Goal: Transaction & Acquisition: Purchase product/service

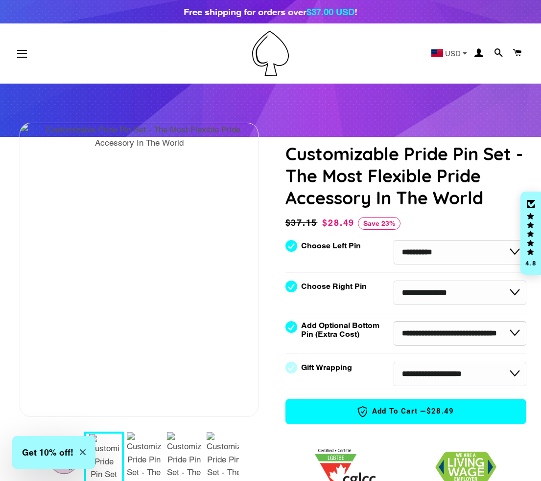
select select "**********"
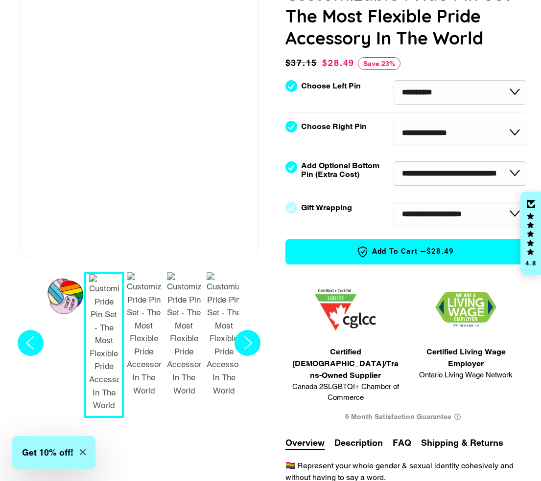
scroll to position [156, 2]
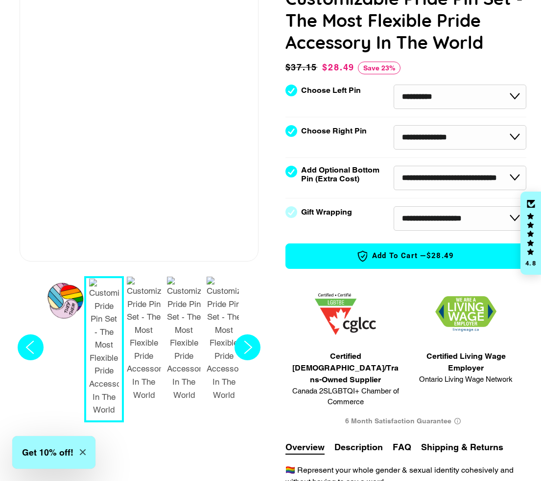
click at [68, 299] on div "1 / 7" at bounding box center [63, 309] width 52 height 42
click at [55, 297] on div "1 / 7" at bounding box center [63, 309] width 52 height 42
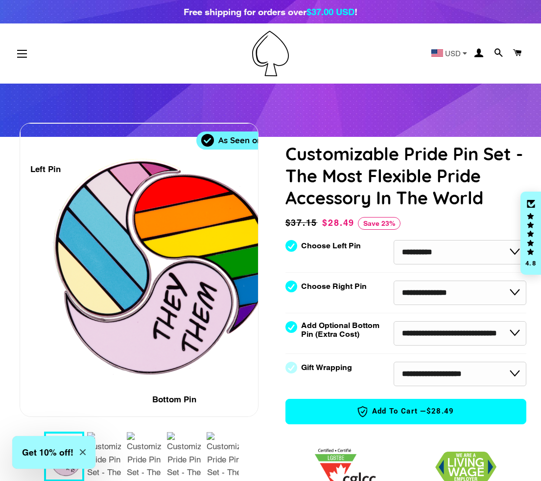
scroll to position [0, 2]
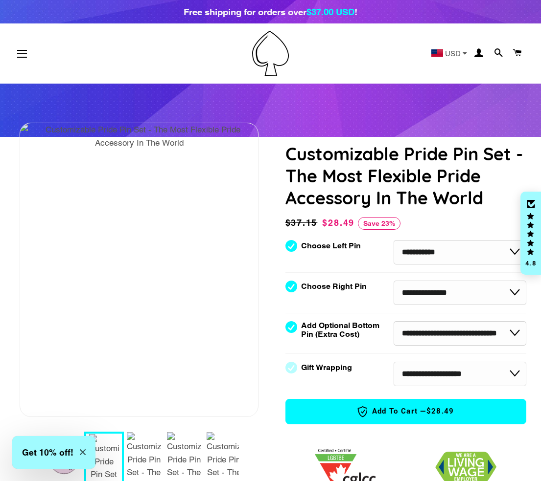
click at [57, 475] on div "1 / 7" at bounding box center [63, 465] width 52 height 42
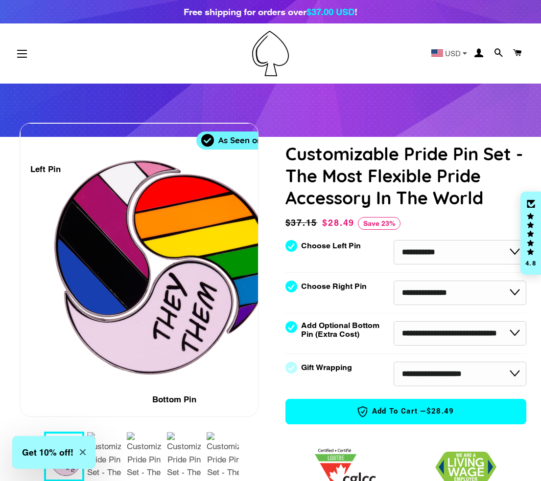
click at [80, 257] on div "1 / 7" at bounding box center [144, 313] width 331 height 253
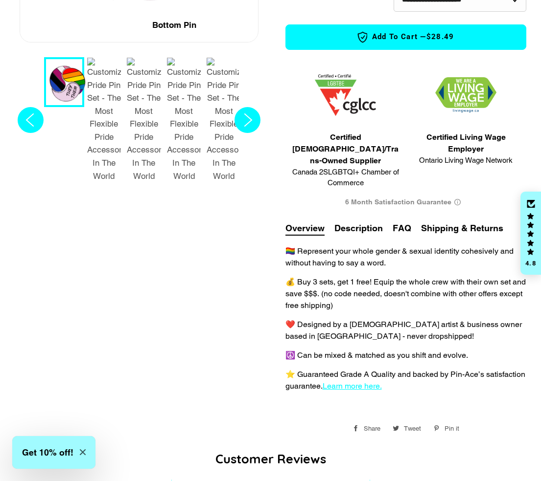
scroll to position [375, 2]
click at [355, 222] on button "Description" at bounding box center [358, 228] width 48 height 13
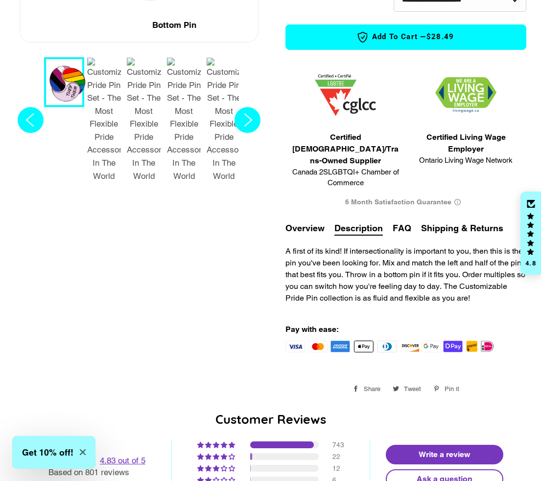
click at [398, 222] on button "FAQ" at bounding box center [401, 228] width 19 height 13
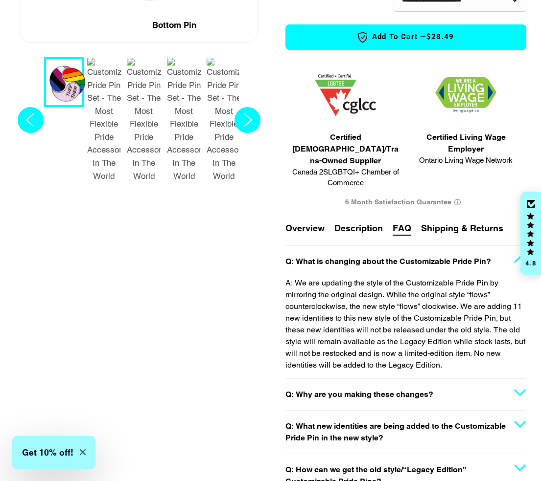
click at [458, 384] on summary "Q: Why are you making these changes?" at bounding box center [405, 394] width 241 height 31
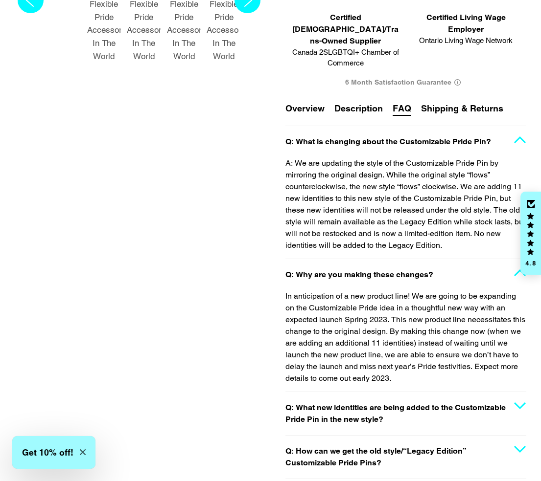
scroll to position [495, 2]
click at [450, 265] on summary "Q: Why are you making these changes?" at bounding box center [405, 274] width 241 height 31
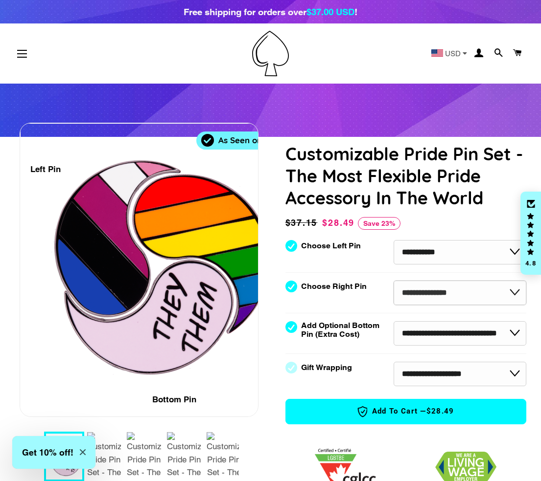
scroll to position [0, 2]
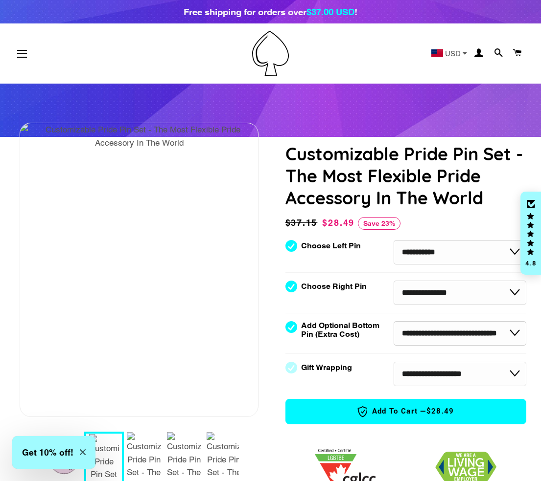
click at [61, 475] on div "1 / 7" at bounding box center [63, 465] width 52 height 42
click at [61, 477] on div "1 / 7" at bounding box center [63, 465] width 52 height 42
click at [65, 475] on div "1 / 7" at bounding box center [63, 465] width 52 height 42
click at [59, 474] on div "1 / 7" at bounding box center [63, 465] width 52 height 42
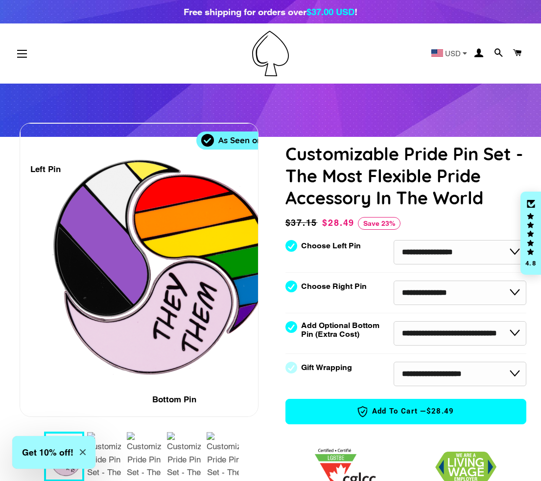
click at [84, 454] on icon "Close modal" at bounding box center [83, 453] width 6 height 6
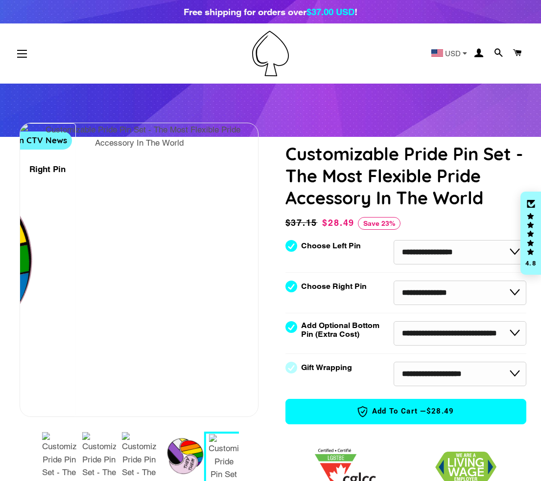
click at [175, 457] on div "1 / 7" at bounding box center [183, 465] width 52 height 42
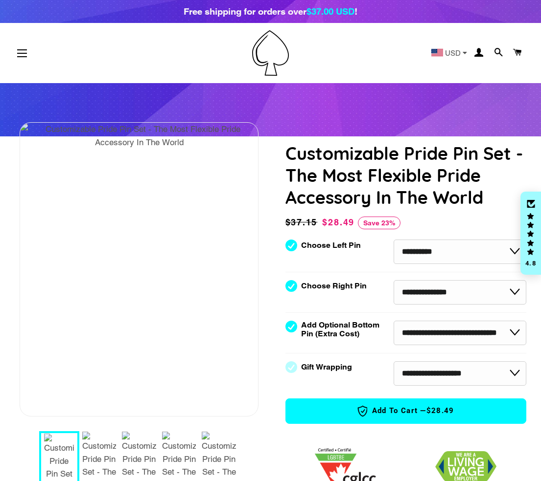
scroll to position [0, 2]
click at [219, 462] on div "1 / 7" at bounding box center [222, 464] width 52 height 42
click at [211, 468] on div "1 / 7" at bounding box center [222, 464] width 52 height 42
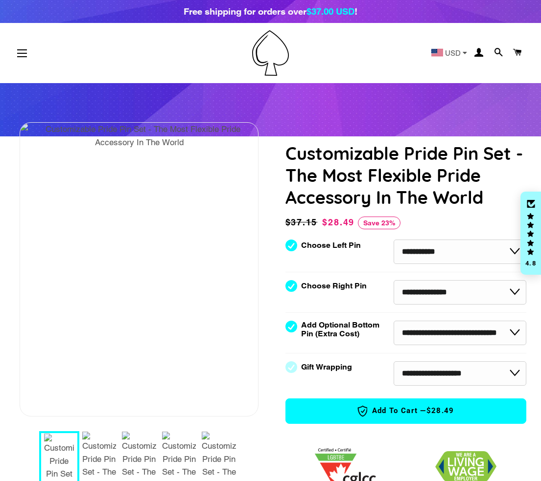
click at [217, 459] on div "1 / 7" at bounding box center [222, 464] width 52 height 42
click at [218, 458] on div "1 / 7" at bounding box center [222, 464] width 52 height 42
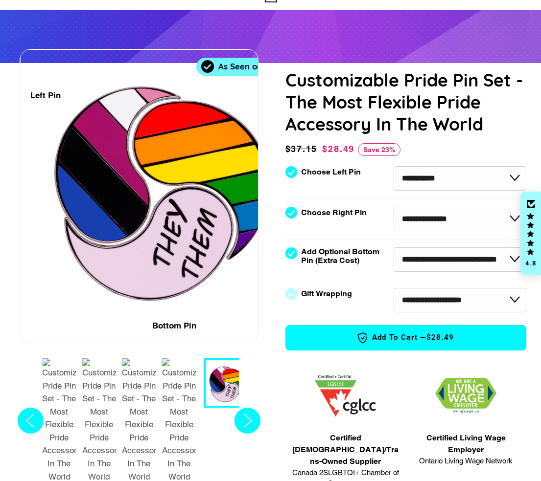
scroll to position [83, 2]
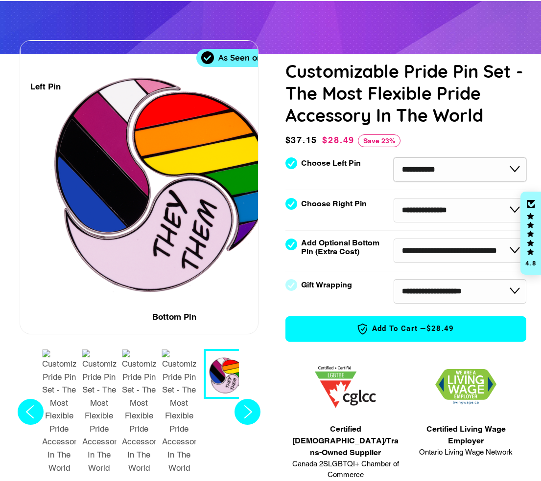
select select "**********"
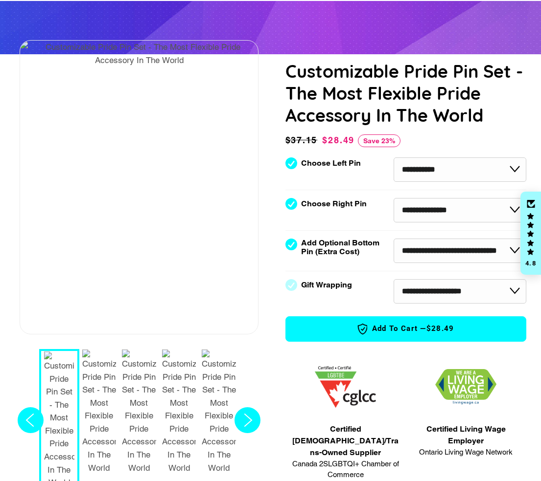
click at [237, 407] on circle "Next slide" at bounding box center [247, 420] width 26 height 26
click at [219, 378] on div "1 / 7" at bounding box center [222, 382] width 52 height 42
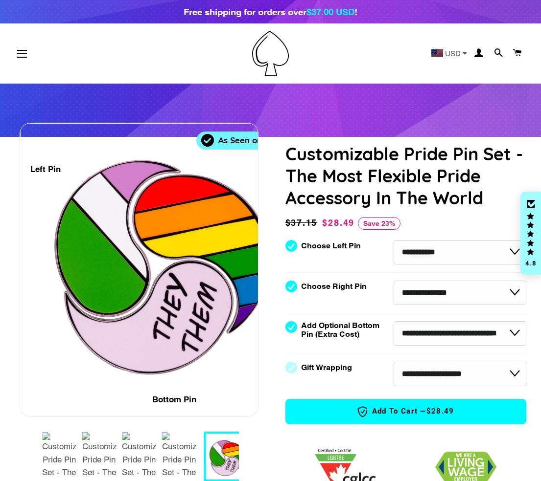
scroll to position [0, 2]
